Goal: Information Seeking & Learning: Find specific fact

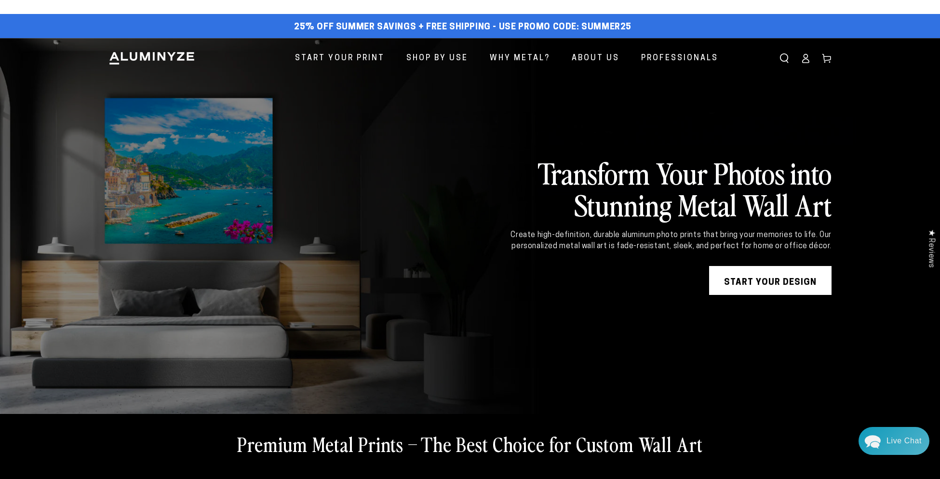
click at [601, 55] on div "Close dialog Get 35% Off + Free Shipping on Your First Order! Plus, enjoy early…" at bounding box center [470, 239] width 940 height 479
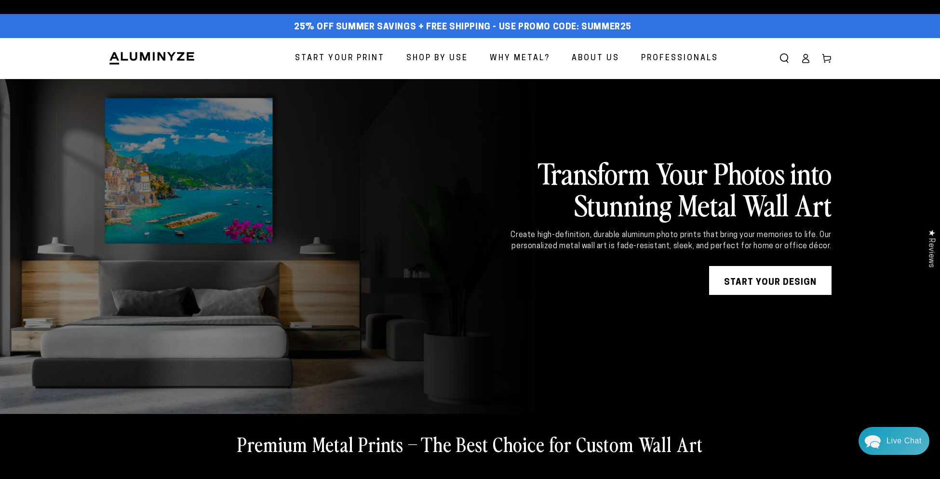
click at [601, 55] on span "About Us" at bounding box center [596, 59] width 48 height 14
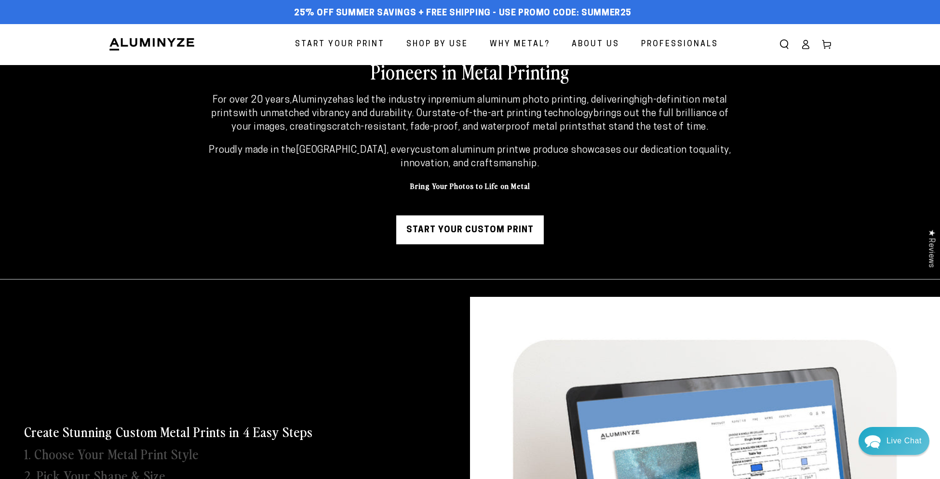
click at [602, 49] on span "About Us" at bounding box center [596, 45] width 48 height 14
click at [681, 47] on span "Professionals" at bounding box center [679, 45] width 77 height 14
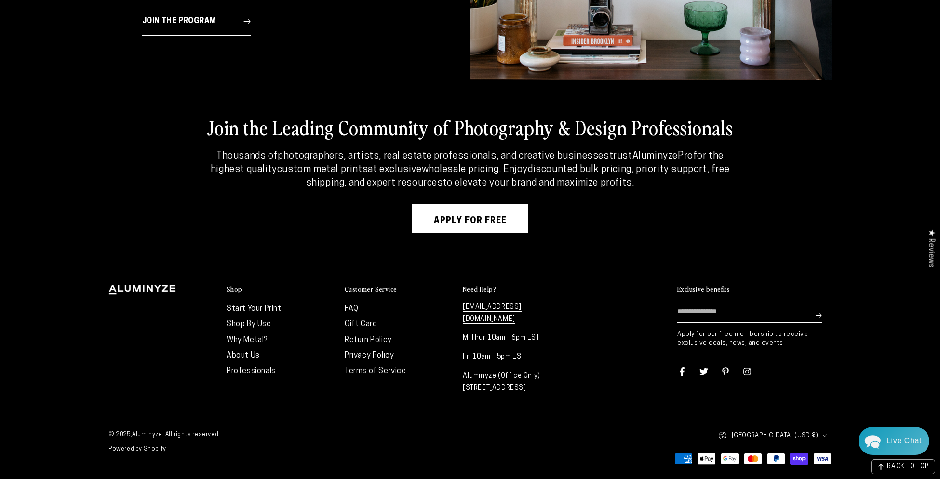
scroll to position [4032, 0]
click at [349, 313] on link "FAQ" at bounding box center [352, 309] width 14 height 8
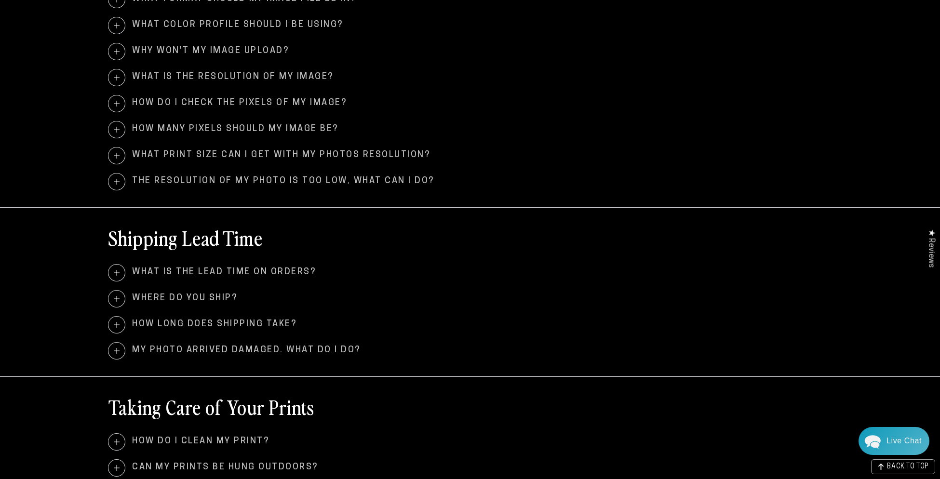
scroll to position [550, 0]
click at [299, 271] on span "What is the lead time on orders?" at bounding box center [469, 272] width 723 height 16
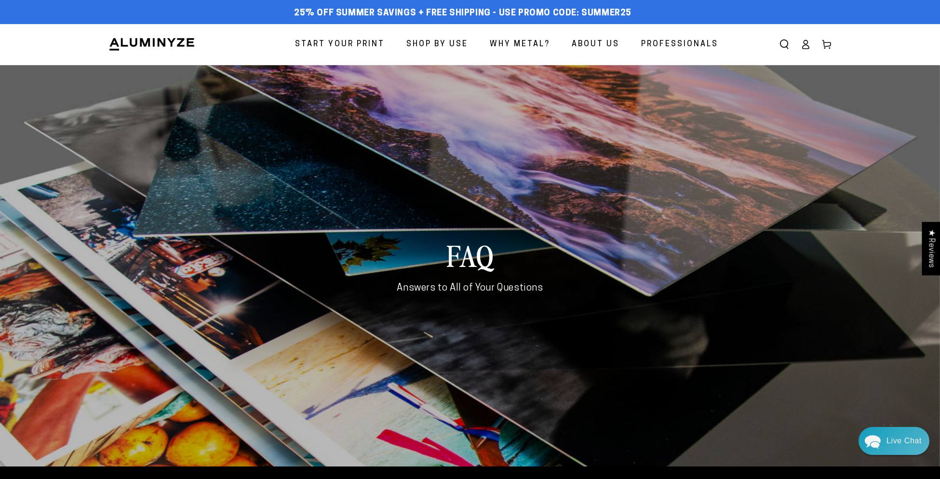
scroll to position [0, 0]
click at [628, 383] on div "FAQ Answers to All of Your Questions" at bounding box center [469, 266] width 771 height 402
click at [696, 422] on div "FAQ Answers to All of Your Questions" at bounding box center [469, 266] width 771 height 402
